Goal: Task Accomplishment & Management: Manage account settings

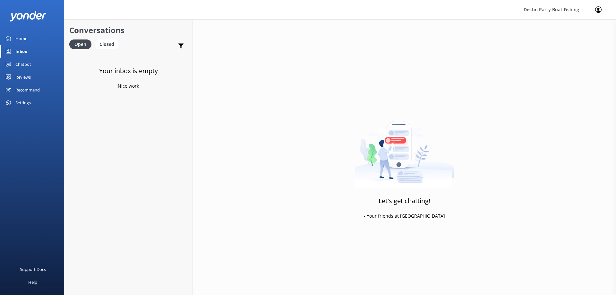
click at [27, 78] on div "Reviews" at bounding box center [22, 77] width 15 height 13
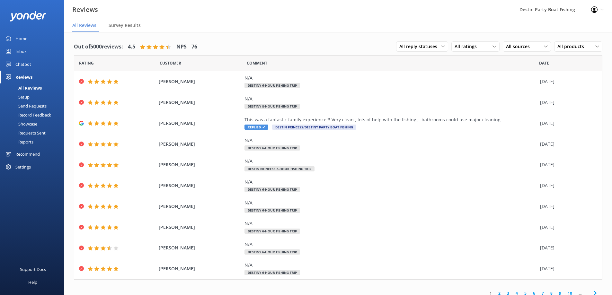
click at [22, 48] on div "Inbox" at bounding box center [20, 51] width 11 height 13
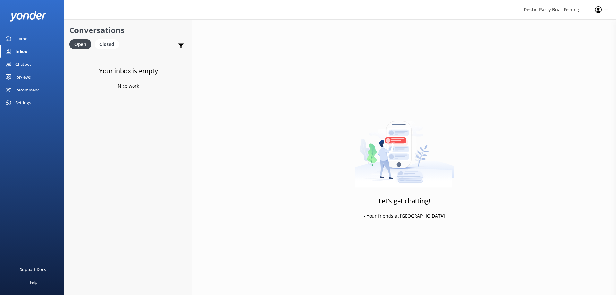
click at [28, 80] on div "Reviews" at bounding box center [22, 77] width 15 height 13
